Goal: Ask a question: Seek information or help from site administrators or community

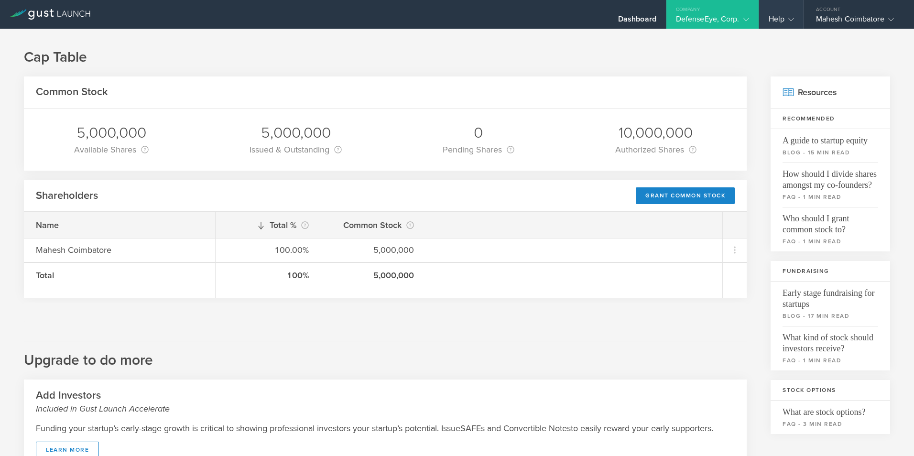
click at [790, 19] on icon at bounding box center [791, 20] width 6 height 6
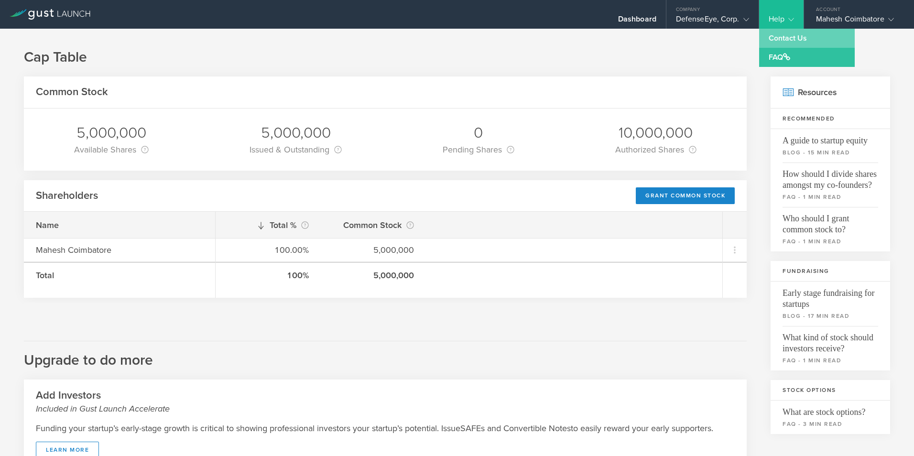
click at [783, 42] on link "Contact Us" at bounding box center [807, 38] width 96 height 19
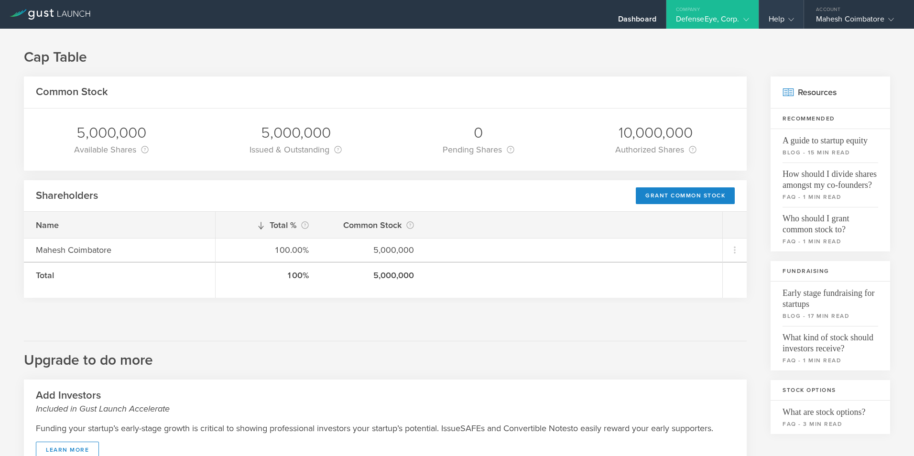
click at [790, 20] on icon at bounding box center [791, 20] width 6 height 6
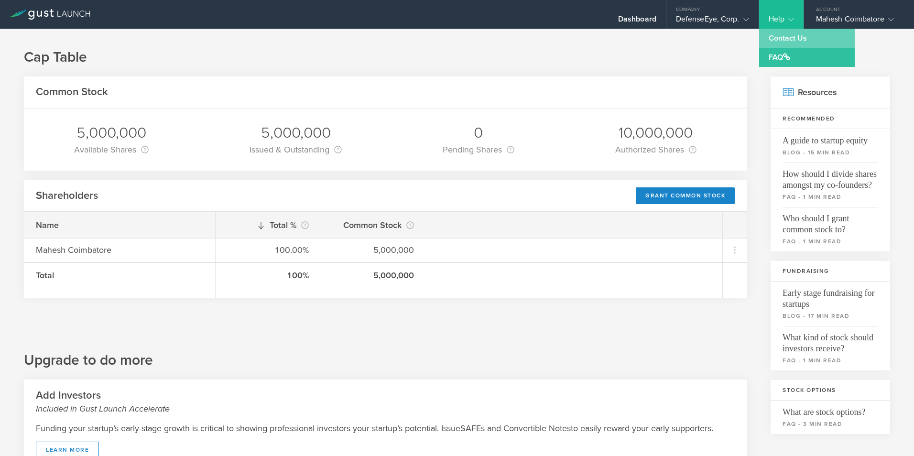
click at [787, 39] on link "Contact Us" at bounding box center [807, 38] width 96 height 19
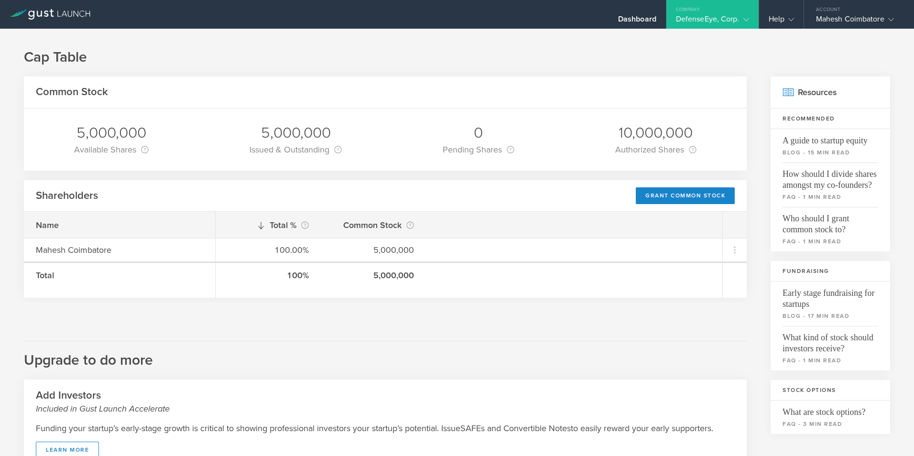
click at [55, 13] on icon at bounding box center [50, 14] width 81 height 11
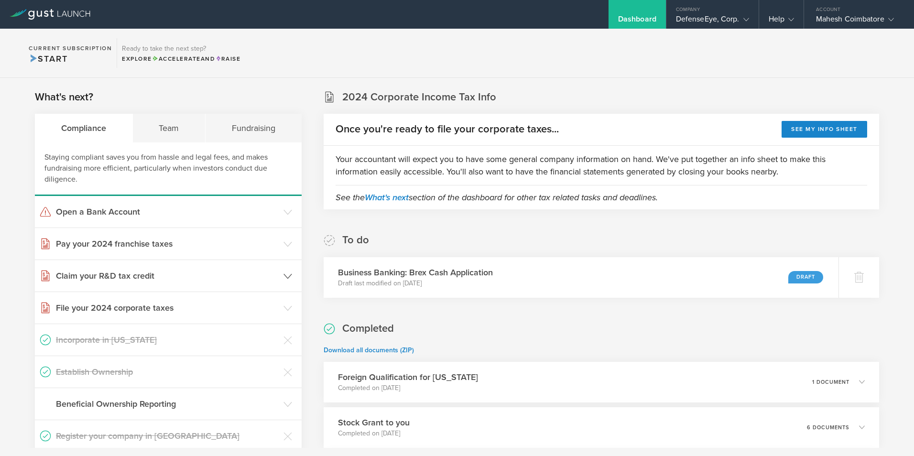
click at [130, 280] on h3 "Claim your R&D tax credit" at bounding box center [167, 276] width 223 height 12
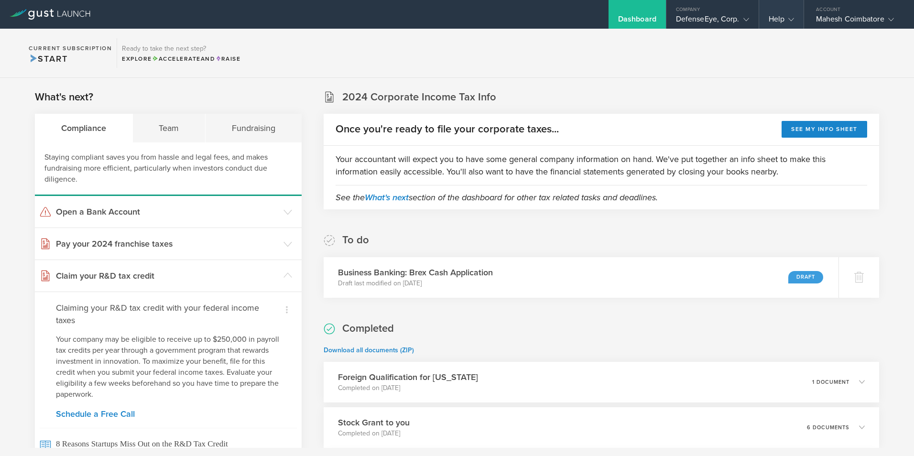
click at [787, 21] on gust-icon at bounding box center [789, 19] width 10 height 10
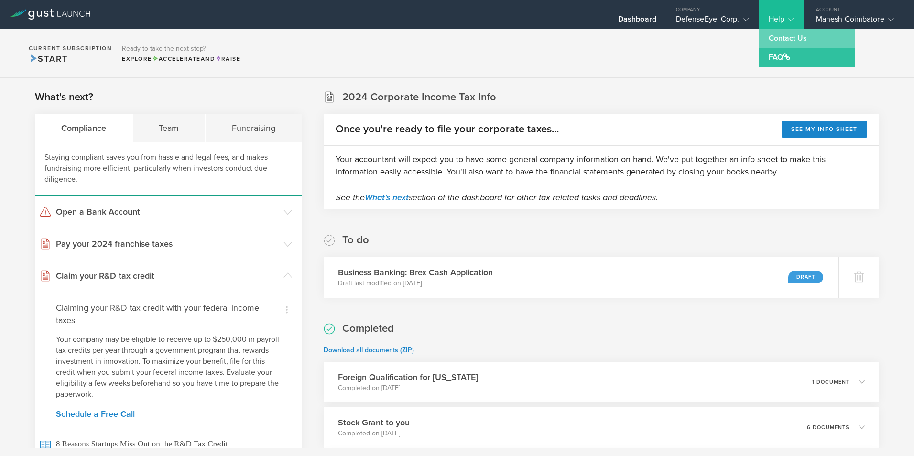
click at [779, 42] on link "Contact Us" at bounding box center [807, 38] width 96 height 19
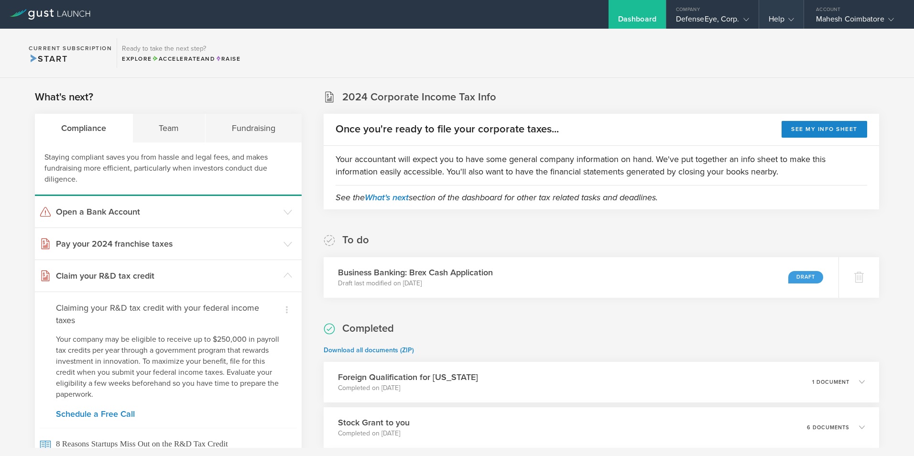
click at [773, 14] on div "Help" at bounding box center [781, 14] width 44 height 29
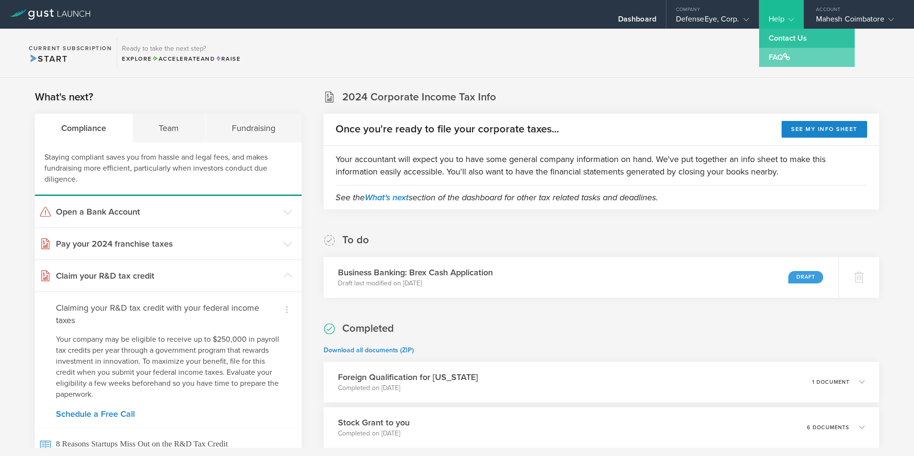
click at [776, 60] on link "FAQ" at bounding box center [807, 57] width 96 height 19
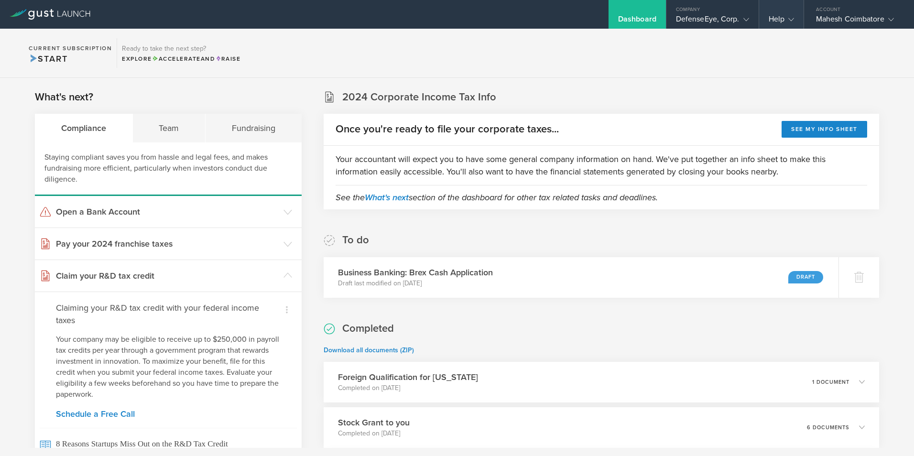
click at [790, 17] on icon at bounding box center [791, 20] width 6 height 6
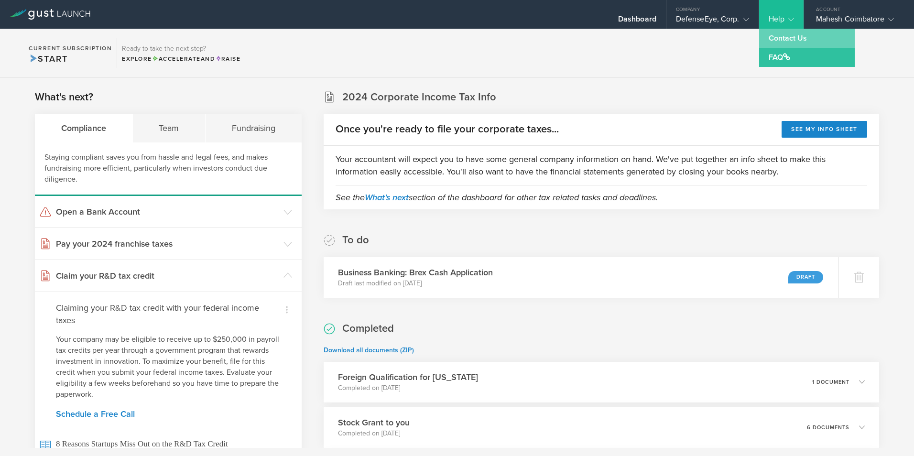
click at [790, 43] on link "Contact Us" at bounding box center [807, 38] width 96 height 19
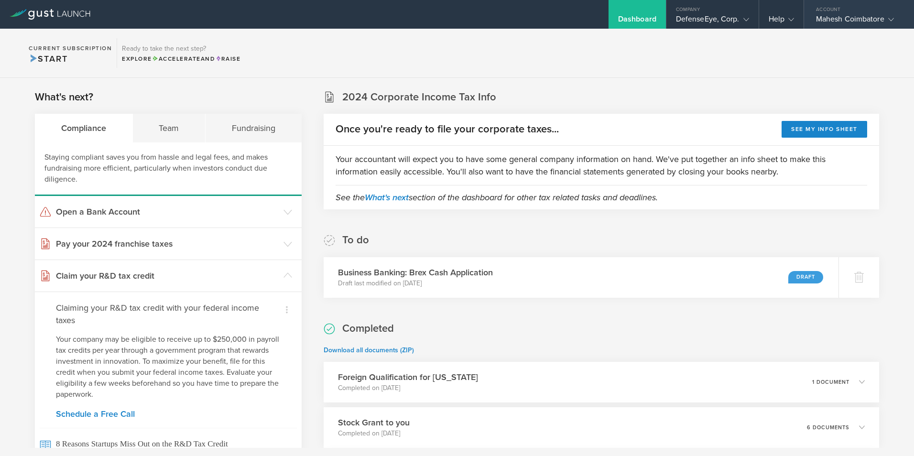
click at [861, 22] on div "Mahesh Coimbatore" at bounding box center [856, 21] width 81 height 14
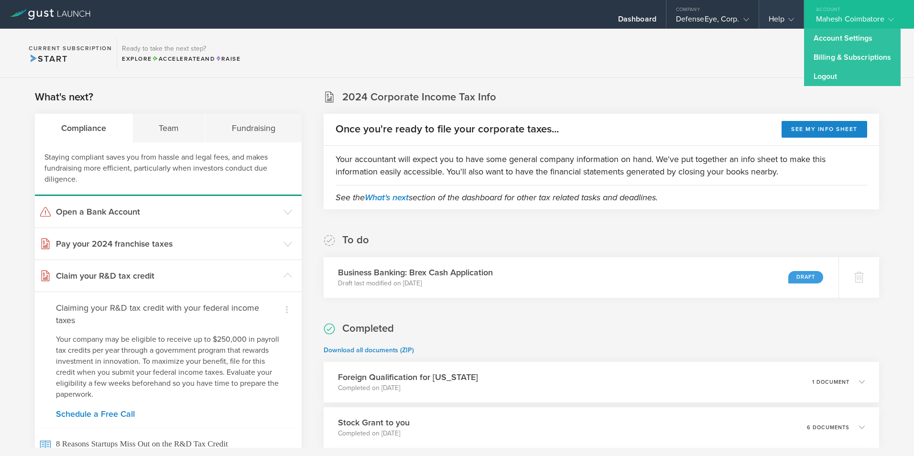
click at [789, 14] on gust-icon at bounding box center [789, 19] width 10 height 10
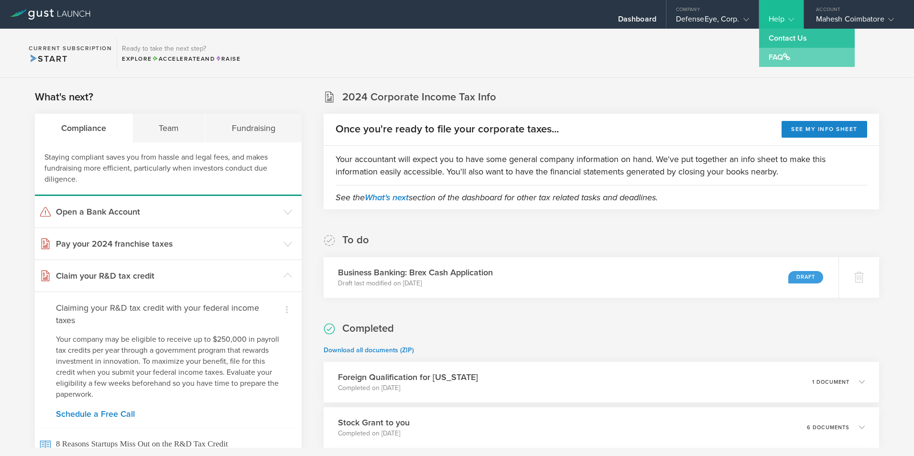
click at [781, 56] on link "FAQ" at bounding box center [807, 57] width 96 height 19
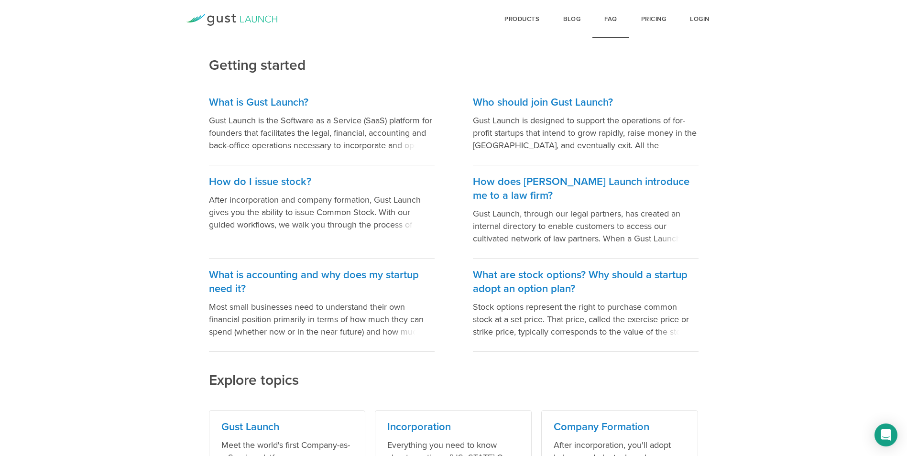
scroll to position [96, 0]
click at [884, 435] on icon "Open Intercom Messenger" at bounding box center [885, 435] width 11 height 12
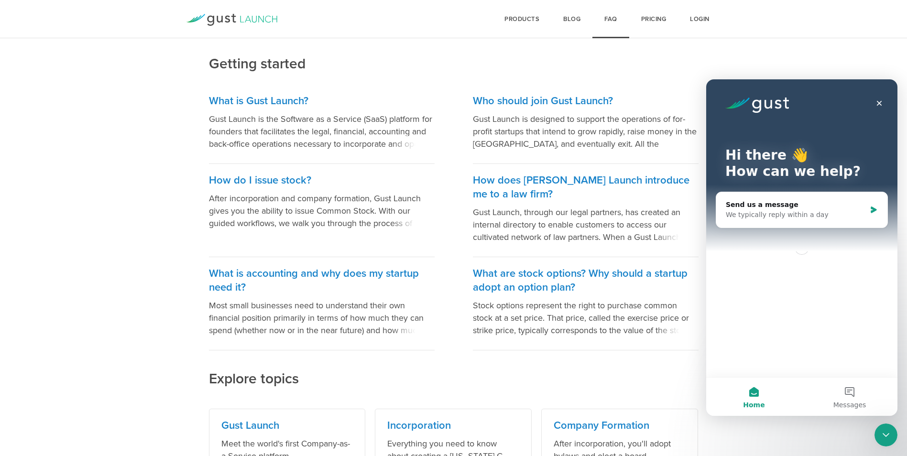
scroll to position [0, 0]
click at [805, 205] on div "Send us a message" at bounding box center [795, 205] width 140 height 10
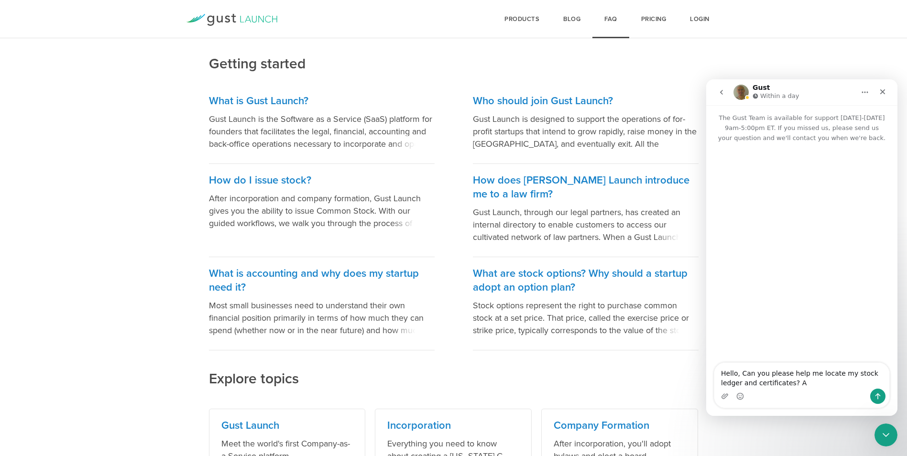
type textarea "Hello, Can you please help me locate my stock ledger and certificates?"
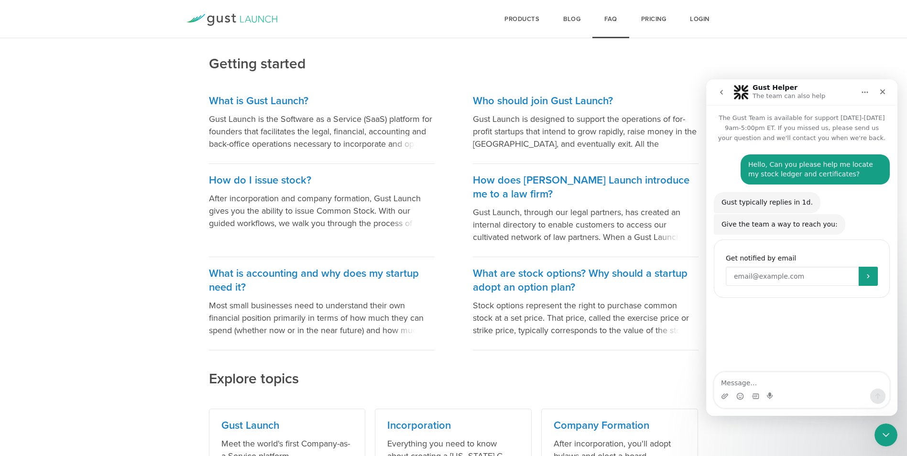
click at [783, 277] on input "Enter your email" at bounding box center [791, 276] width 133 height 19
type input "[EMAIL_ADDRESS]"
click at [866, 272] on button "Submit" at bounding box center [867, 276] width 19 height 19
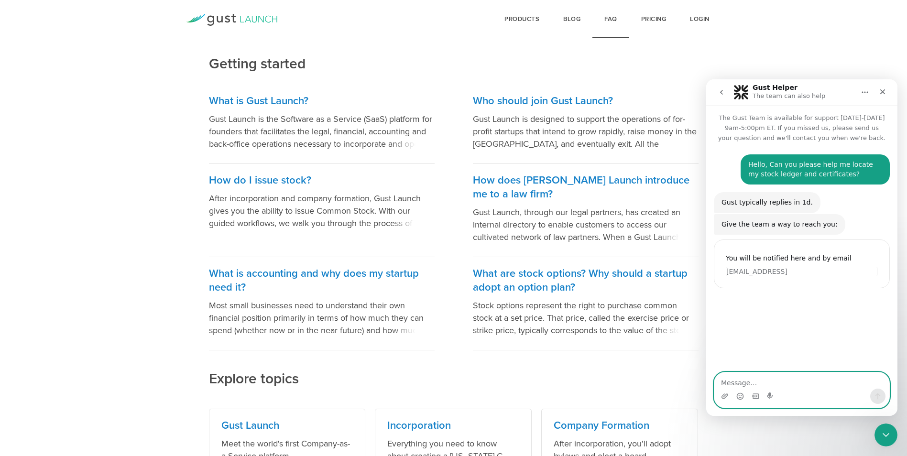
click at [783, 388] on textarea "Message…" at bounding box center [801, 380] width 175 height 16
paste textarea "master record of all shares from the start of the company. It lists your name, …"
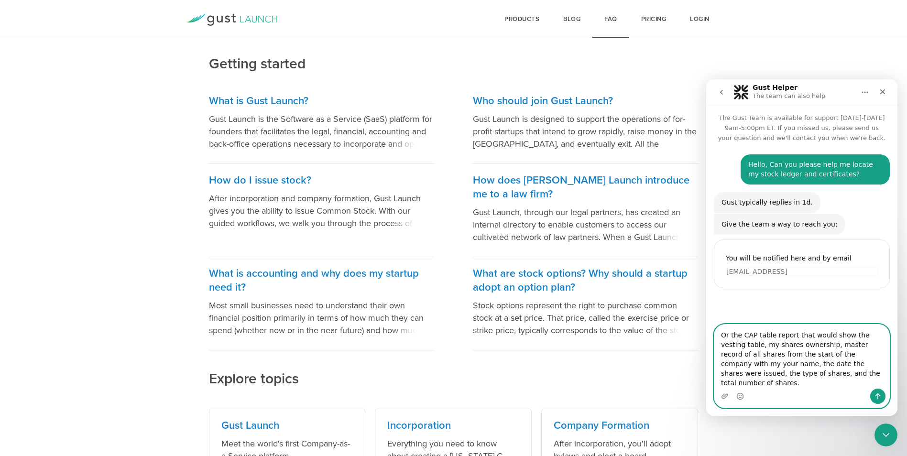
type textarea "Or the CAP table report that would show the vesting table, my shares ownership,…"
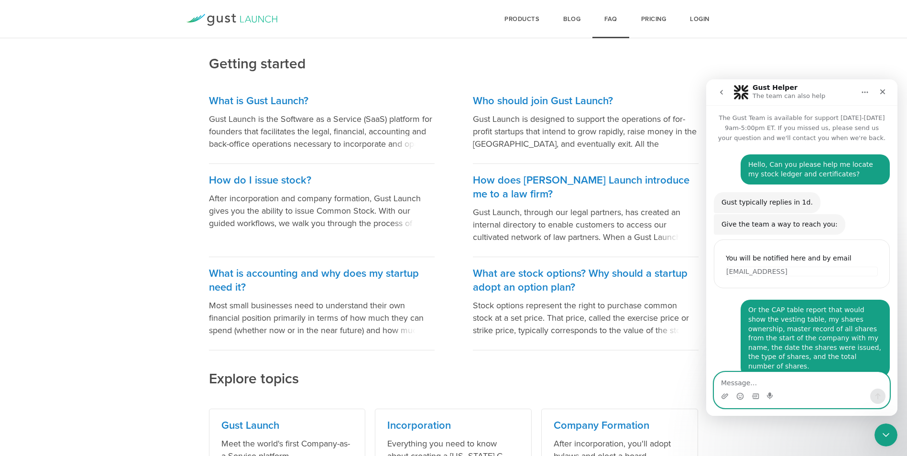
scroll to position [6, 0]
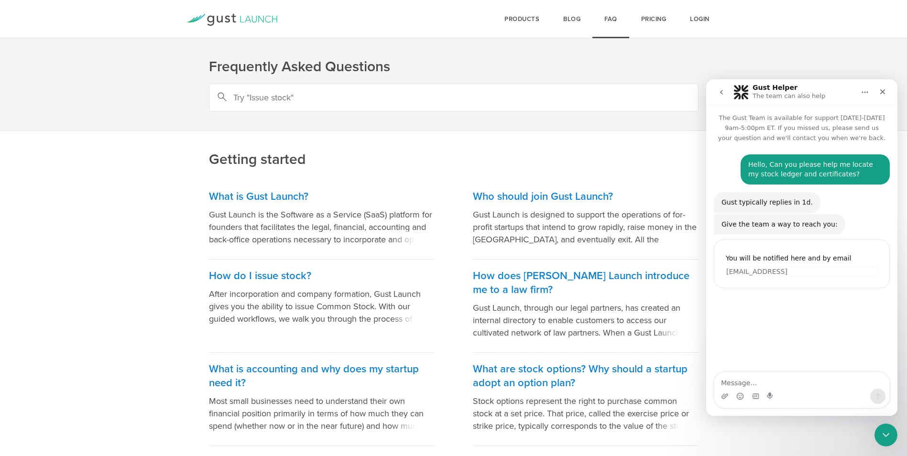
click at [793, 386] on textarea "Message…" at bounding box center [801, 380] width 175 height 16
type textarea "Or the"
